Goal: Find specific page/section: Find specific page/section

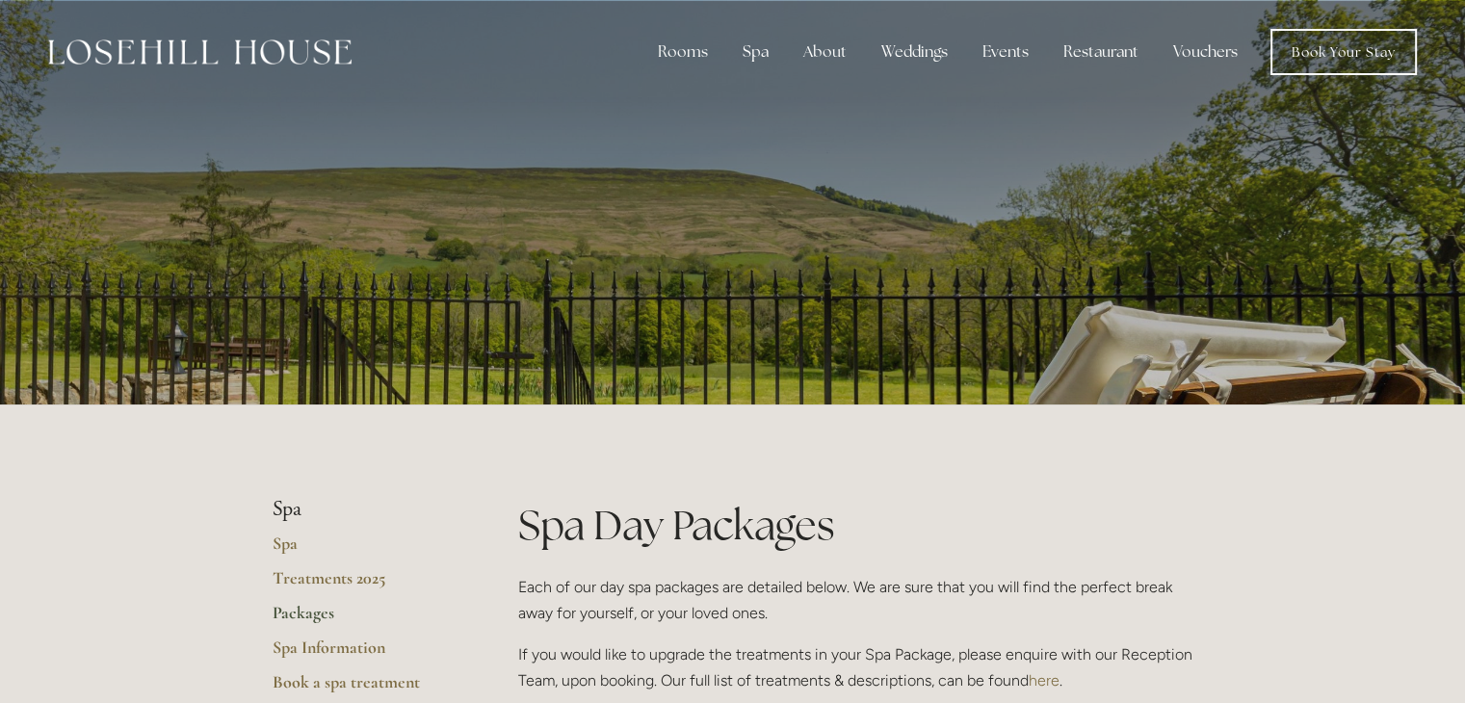
click at [883, 218] on p at bounding box center [732, 202] width 859 height 77
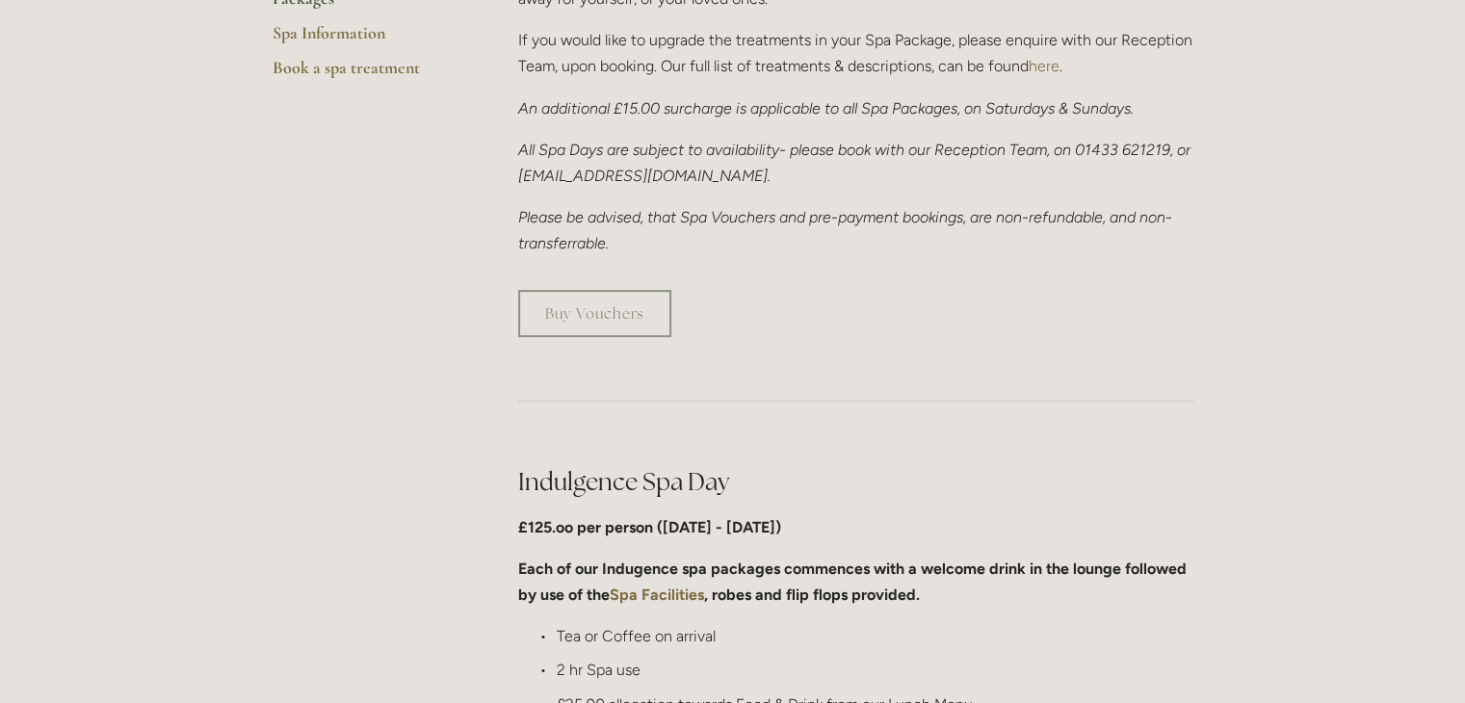
drag, startPoint x: 1459, startPoint y: 132, endPoint x: 1478, endPoint y: 126, distance: 20.1
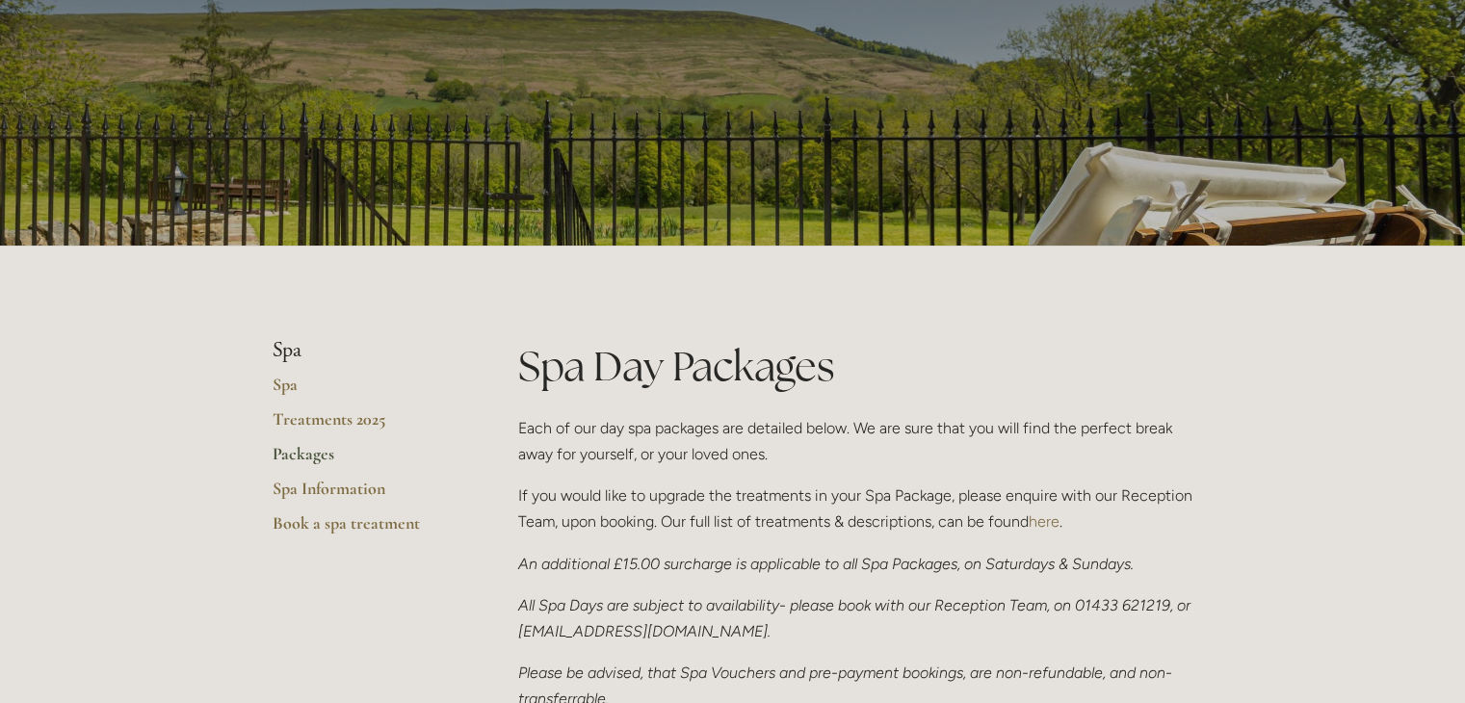
scroll to position [0, 0]
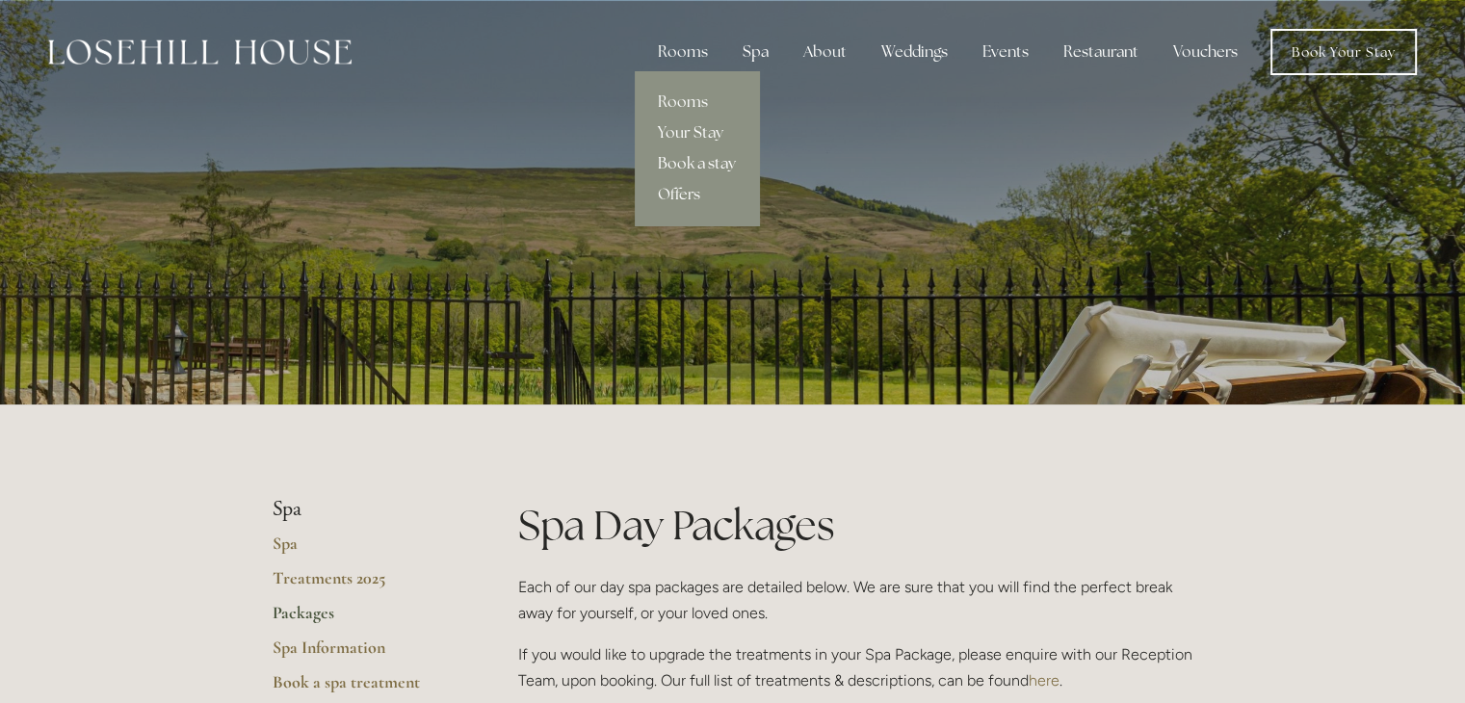
click at [694, 164] on link "Book a stay" at bounding box center [697, 163] width 124 height 31
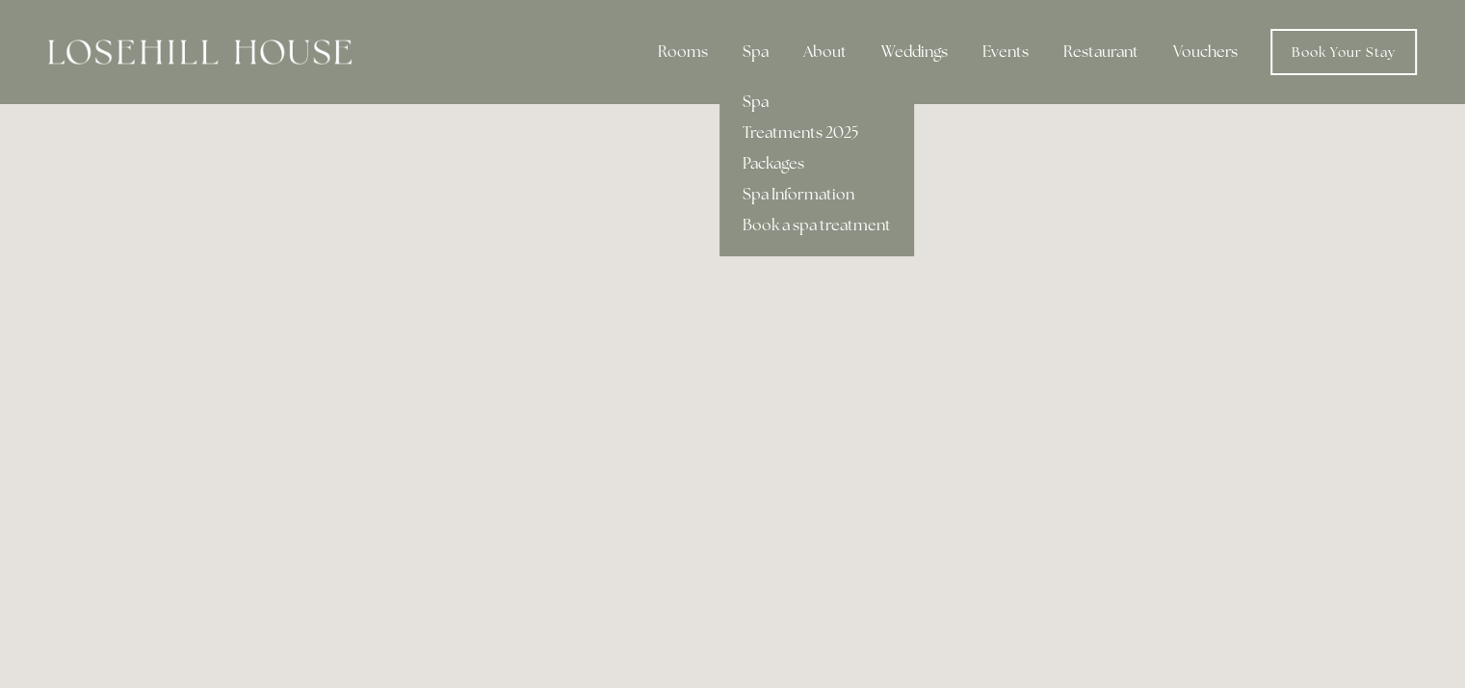
click at [763, 102] on link "Spa" at bounding box center [816, 102] width 195 height 31
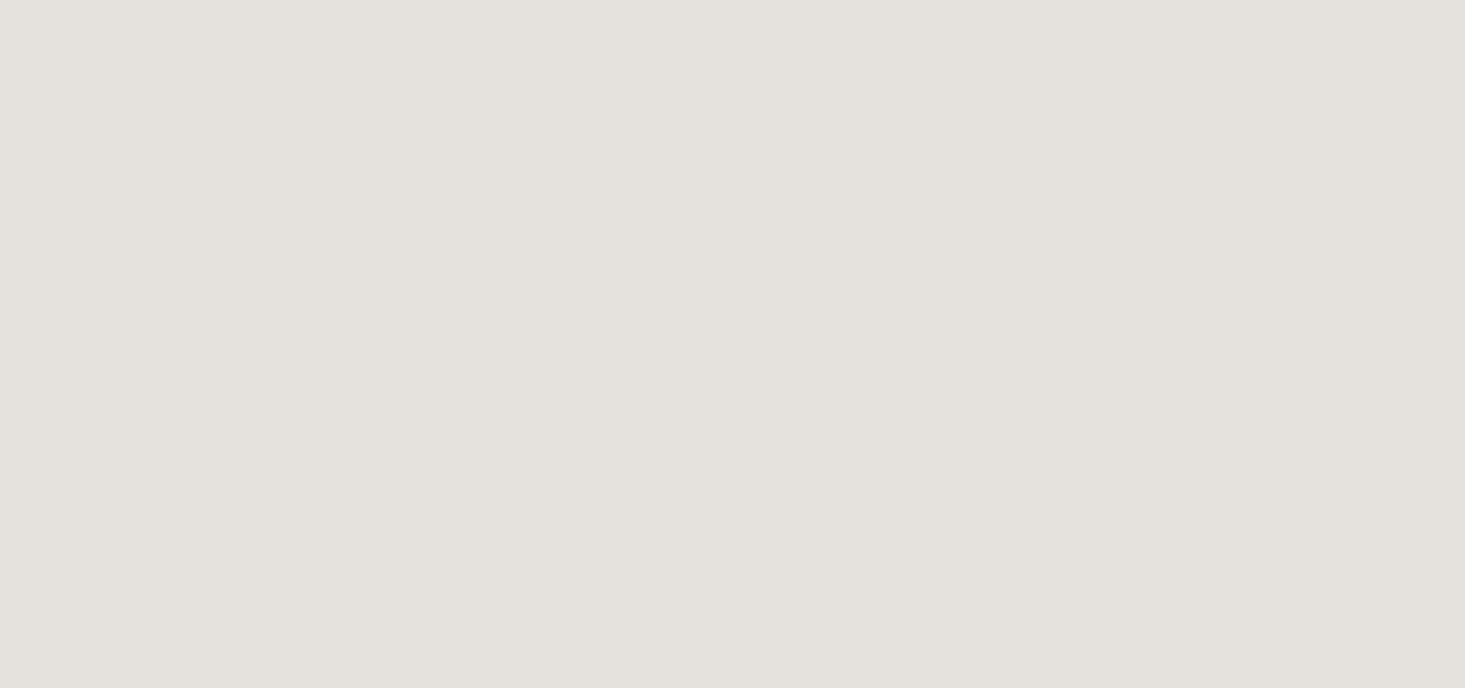
scroll to position [693, 0]
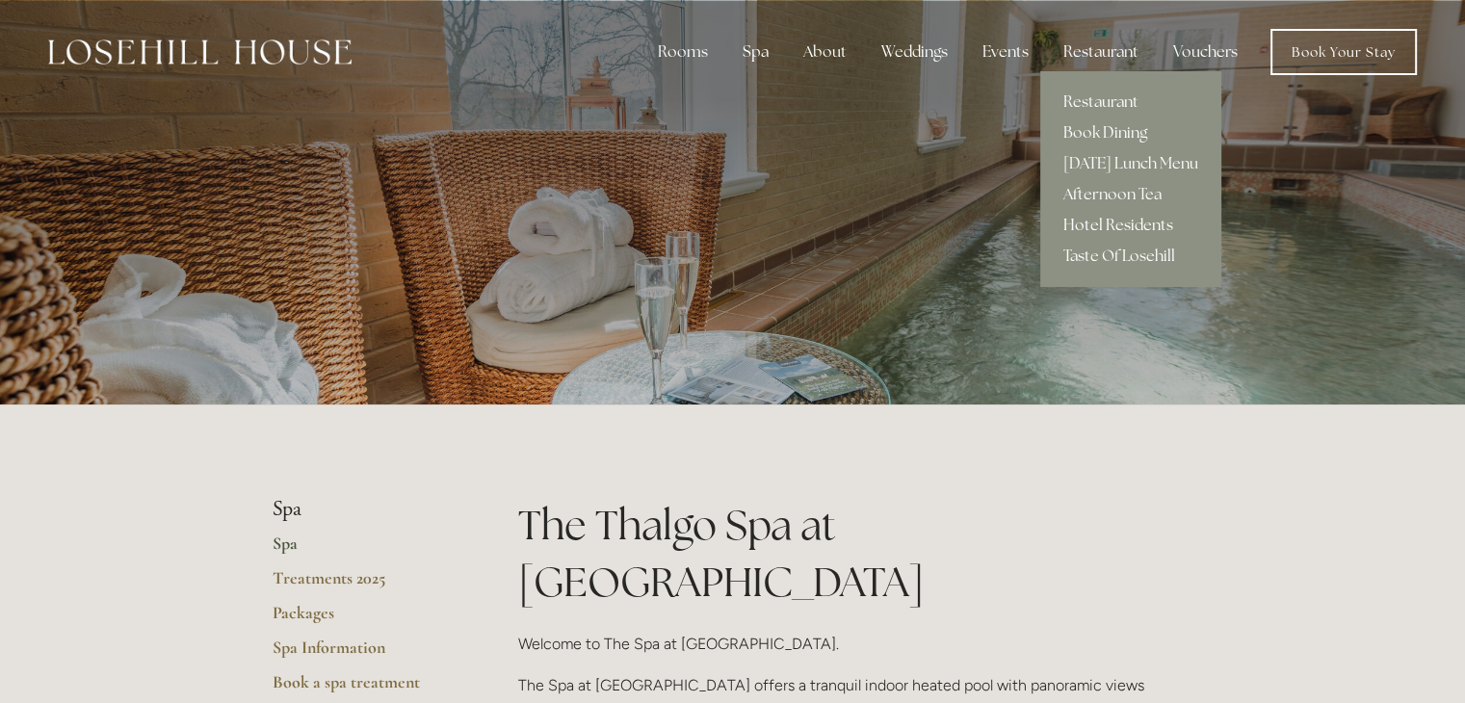
click at [1136, 222] on link "Hotel Residents" at bounding box center [1130, 225] width 181 height 31
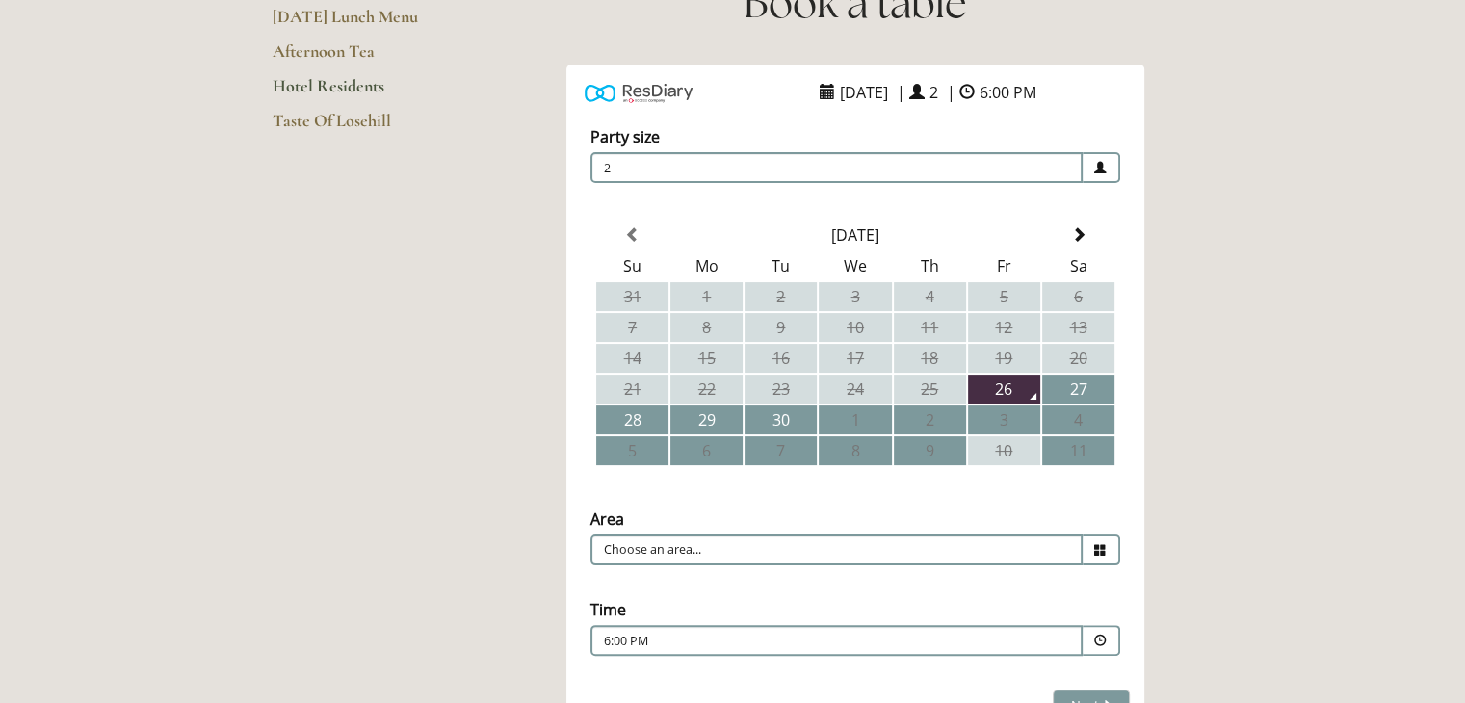
scroll to position [323, 0]
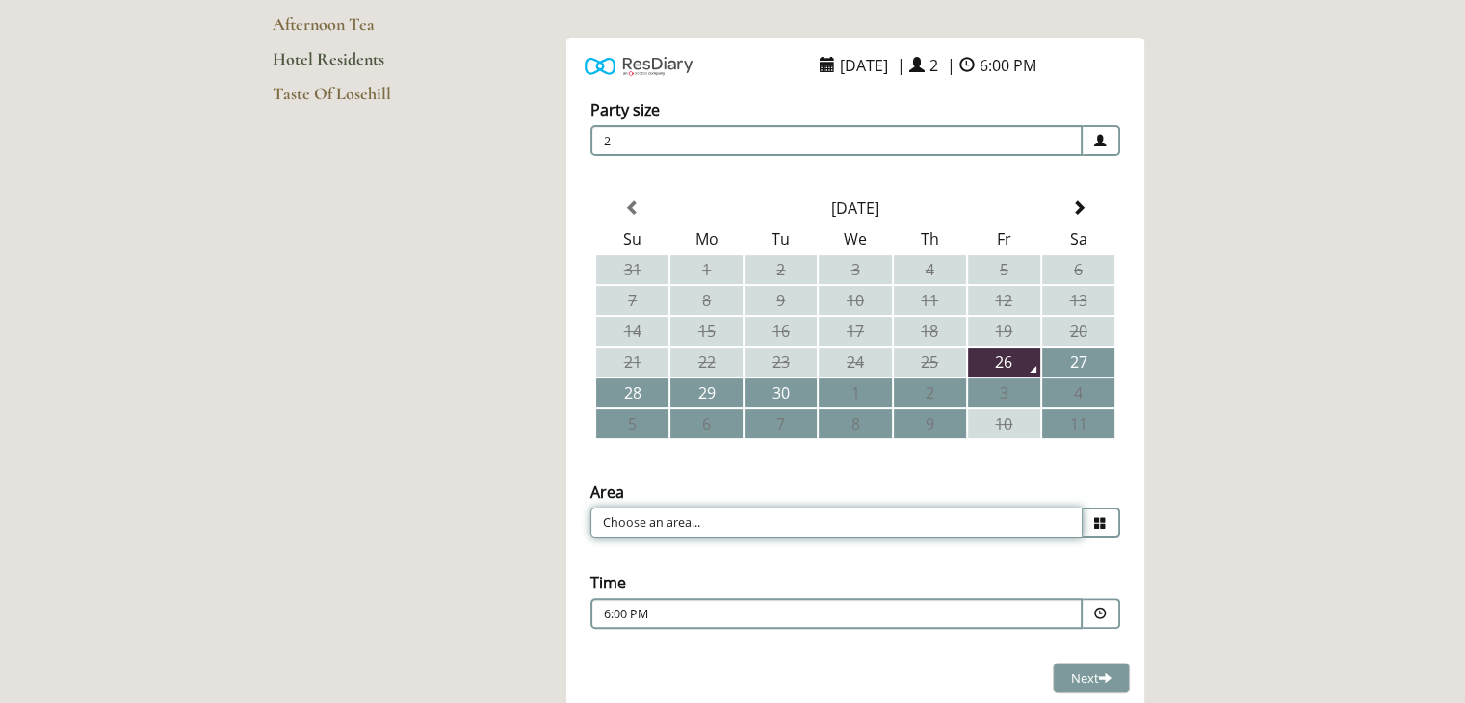
click at [901, 508] on input "Choose an area..." at bounding box center [836, 523] width 492 height 31
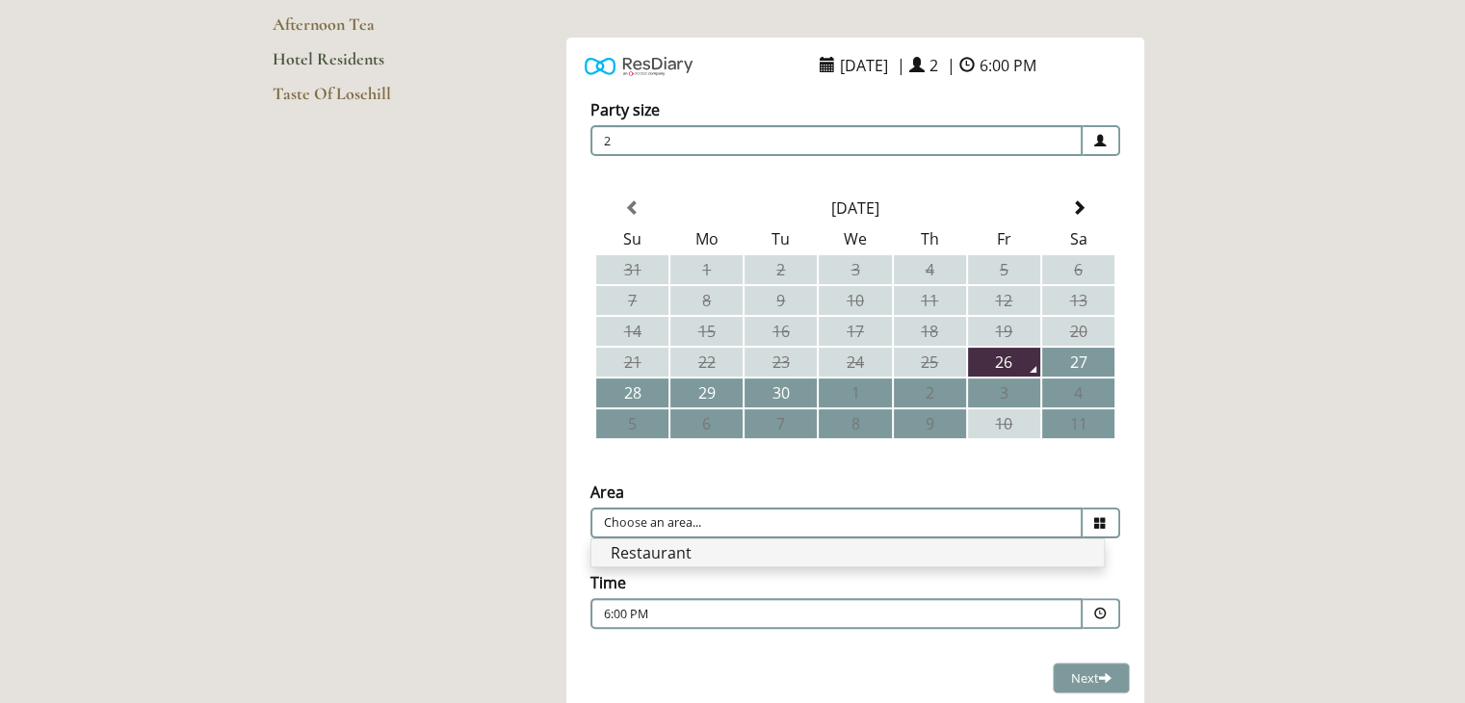
click at [843, 547] on li "Restaurant" at bounding box center [847, 552] width 512 height 27
type input "Restaurant"
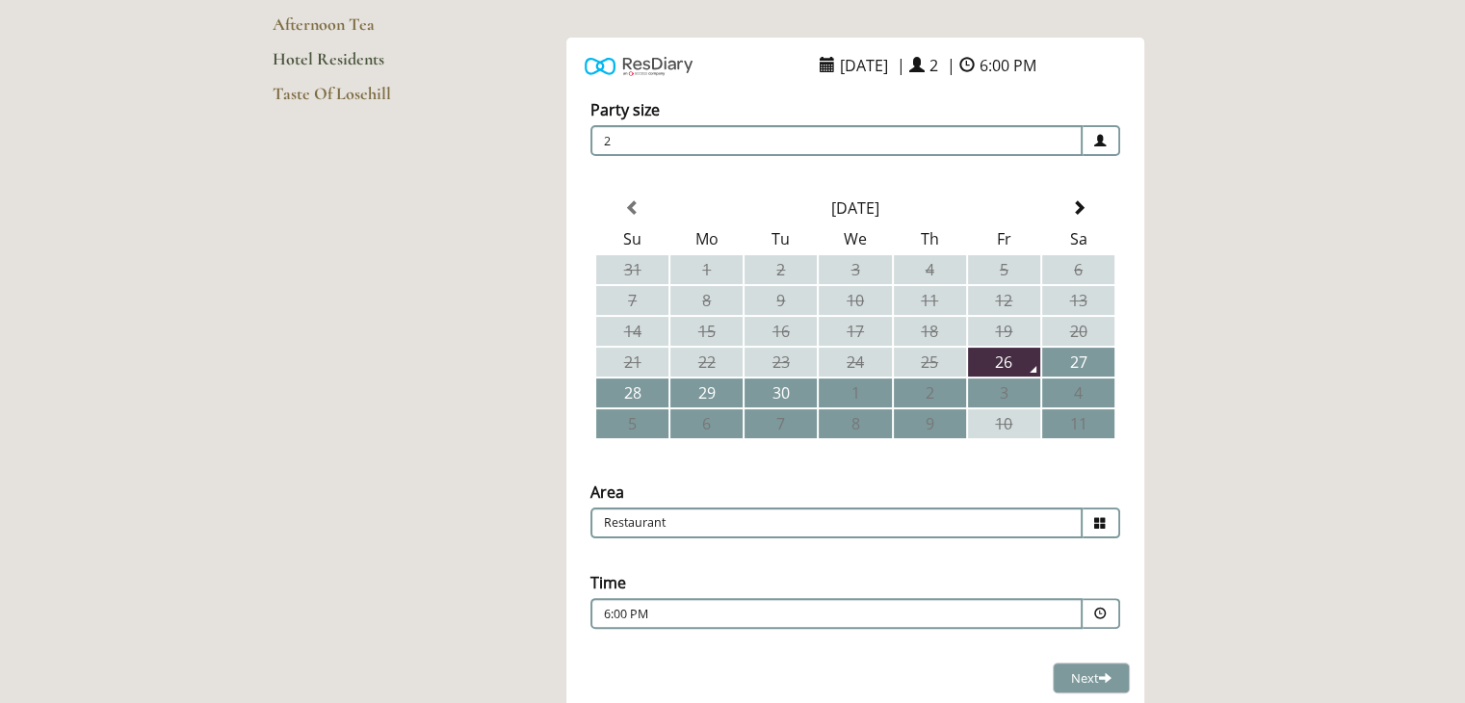
click at [821, 606] on p "6:00 PM" at bounding box center [778, 614] width 349 height 17
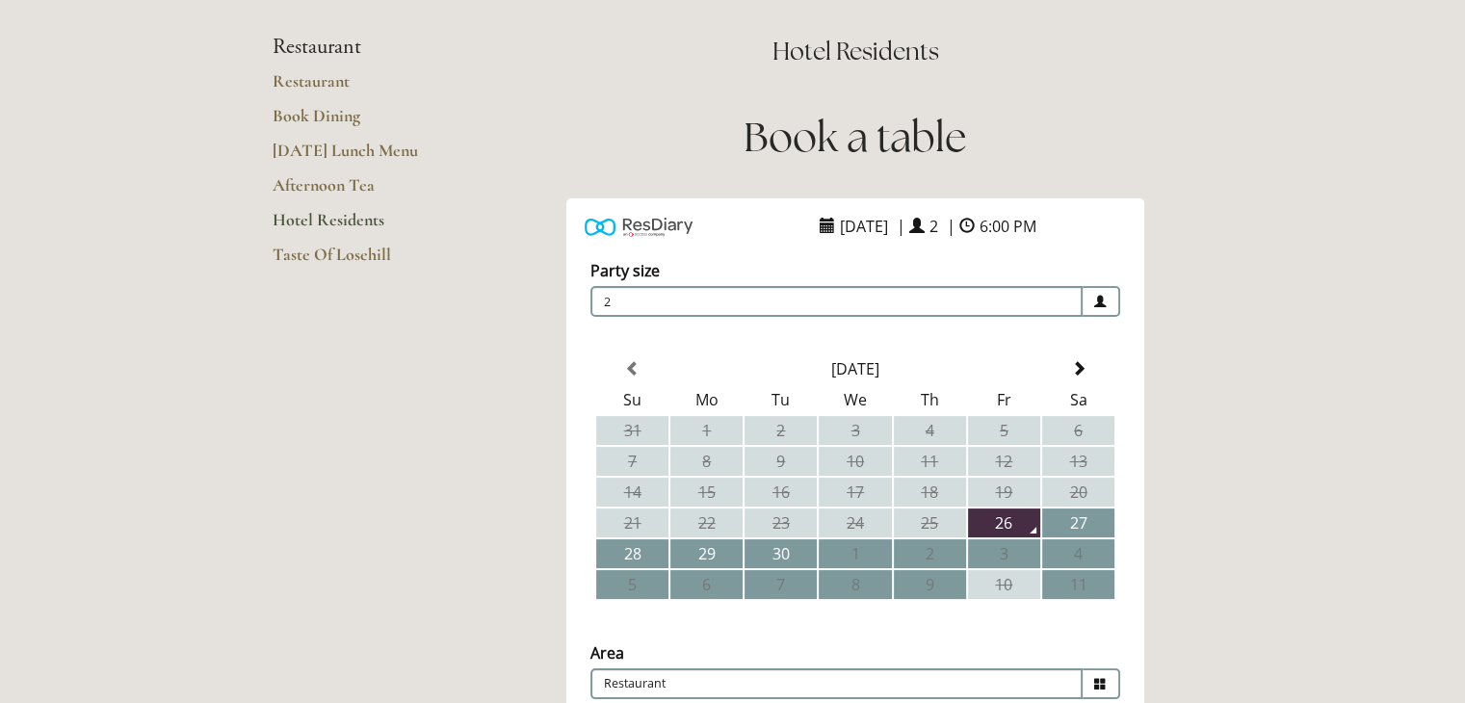
scroll to position [0, 0]
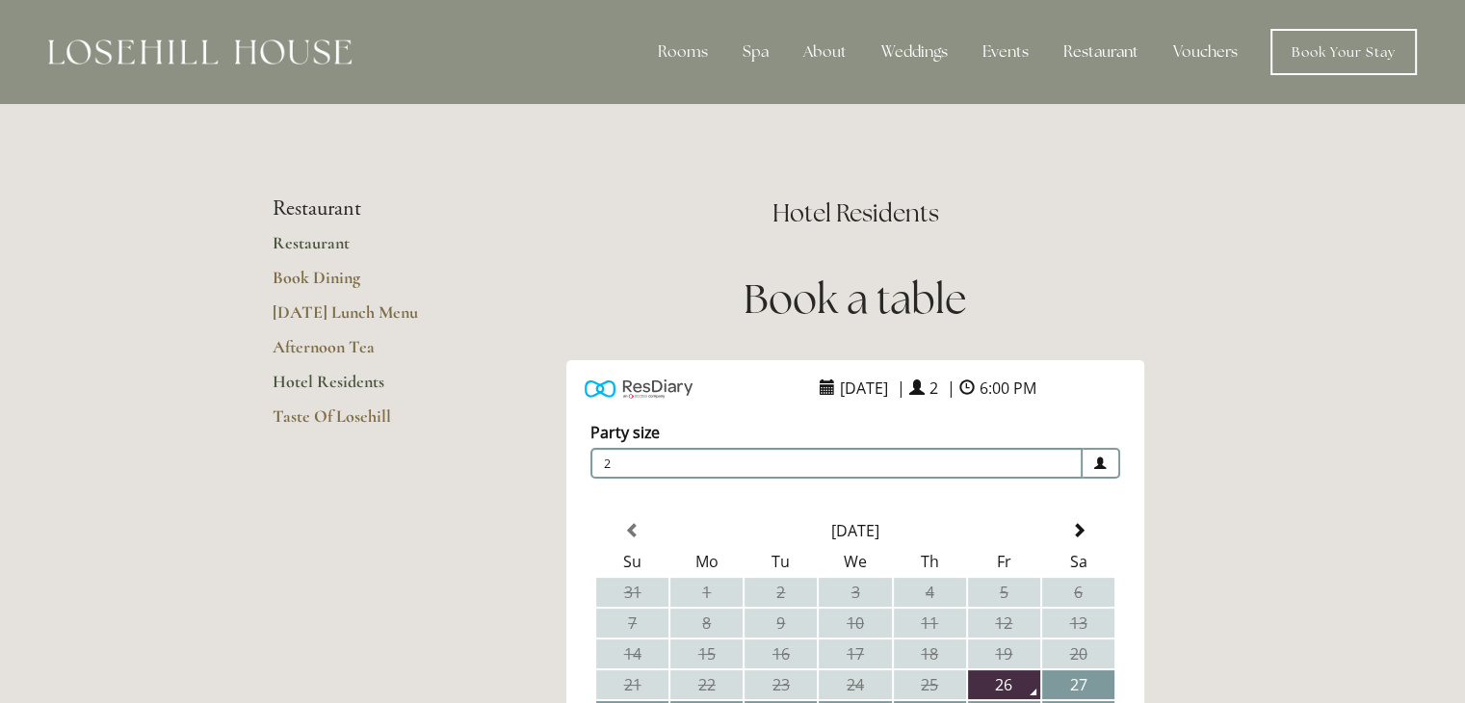
click at [310, 249] on link "Restaurant" at bounding box center [365, 249] width 184 height 35
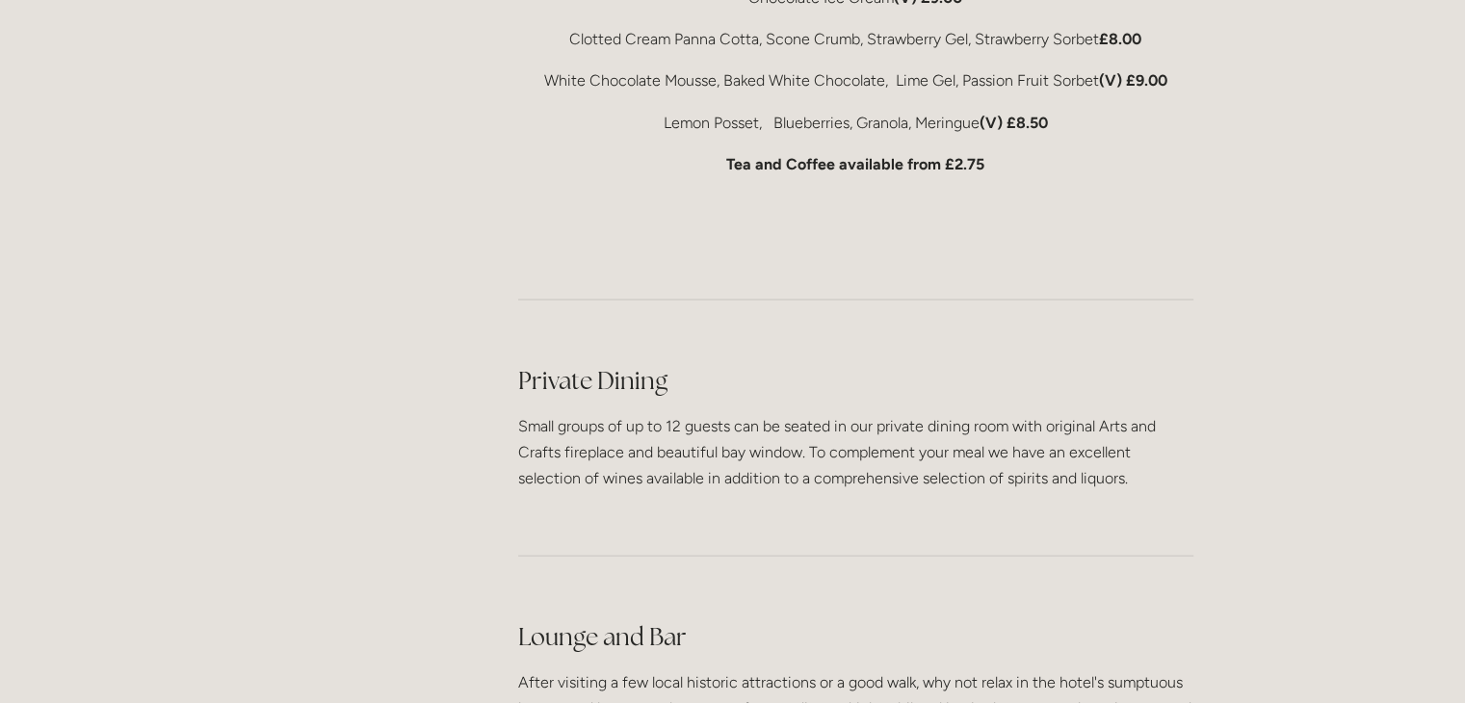
scroll to position [4918, 0]
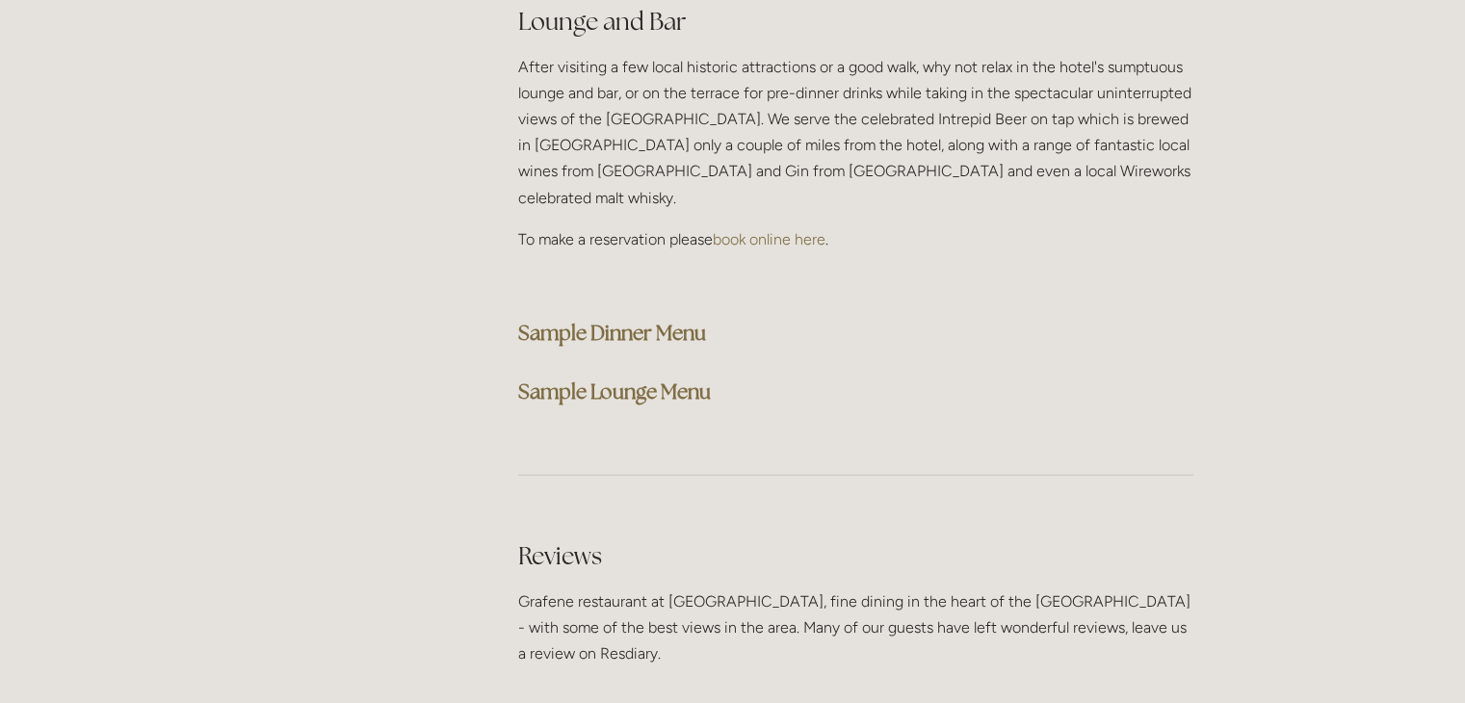
click at [628, 320] on strong "Sample Dinner Menu" at bounding box center [612, 333] width 188 height 26
